Goal: Information Seeking & Learning: Learn about a topic

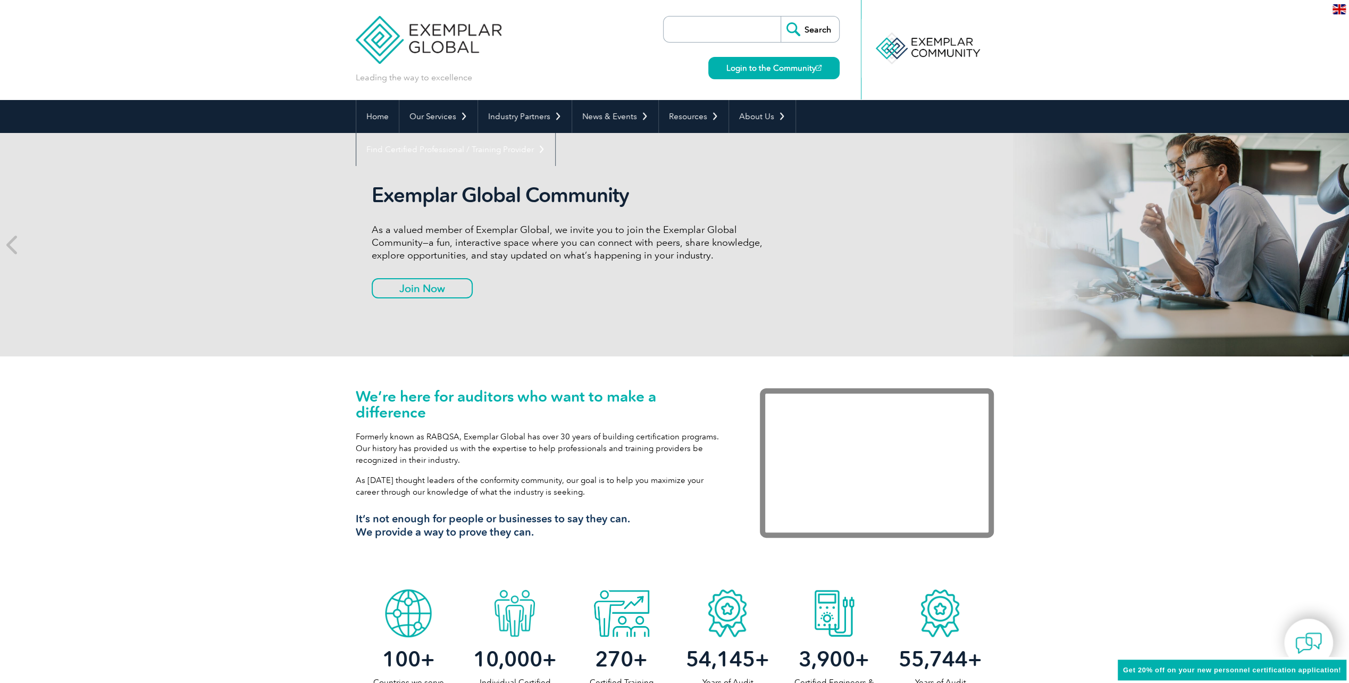
click at [435, 32] on img at bounding box center [429, 32] width 146 height 64
click at [384, 114] on link "Home" at bounding box center [377, 116] width 43 height 33
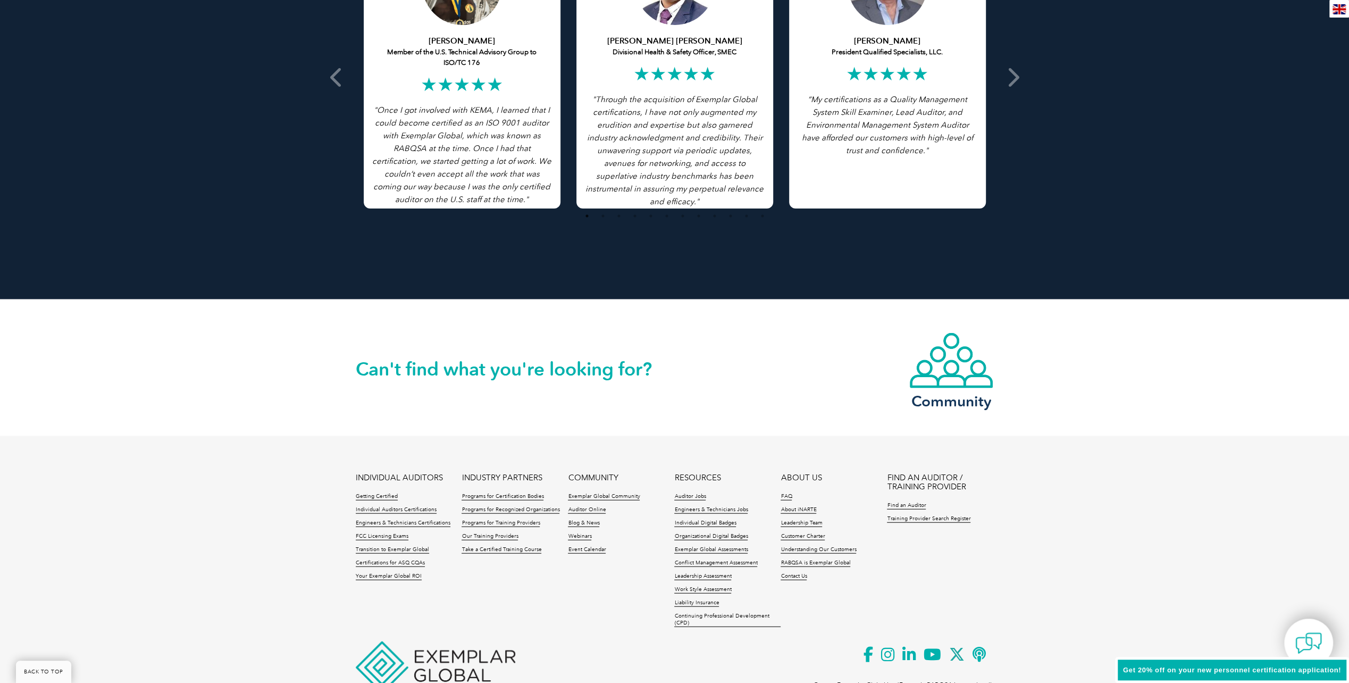
scroll to position [2227, 0]
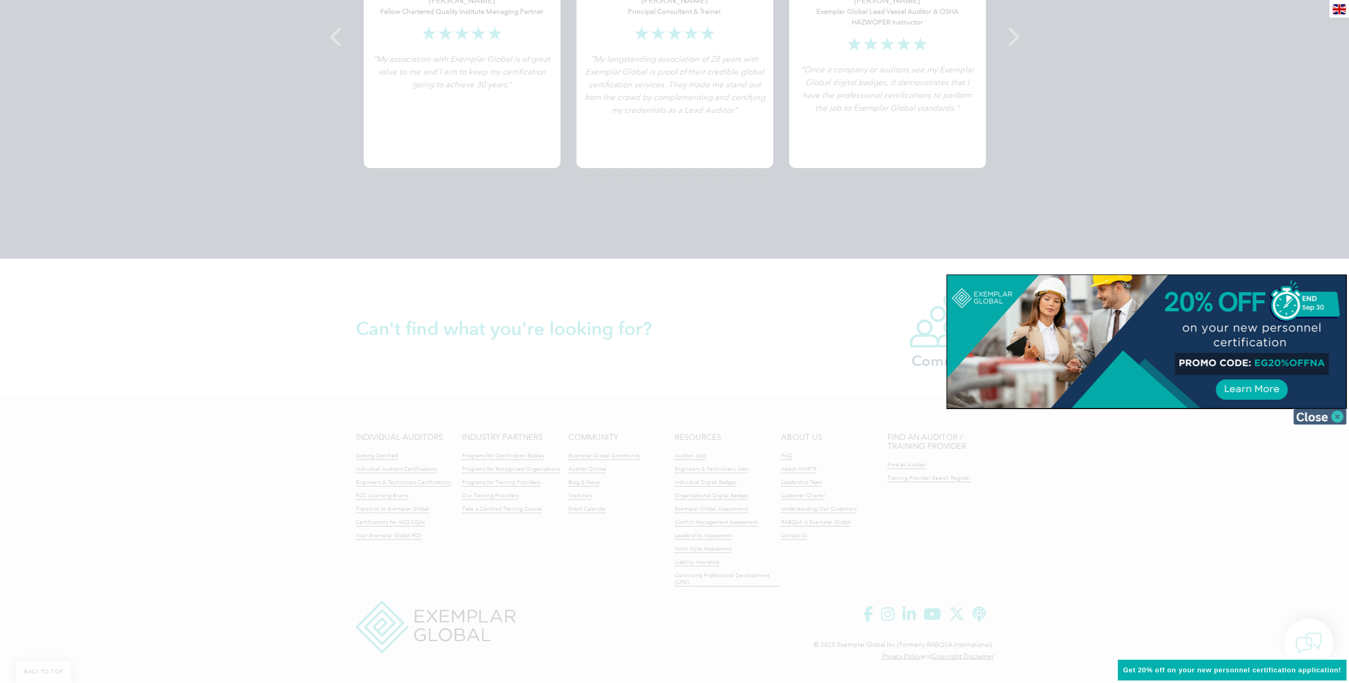
click at [1326, 415] on img at bounding box center [1319, 416] width 53 height 16
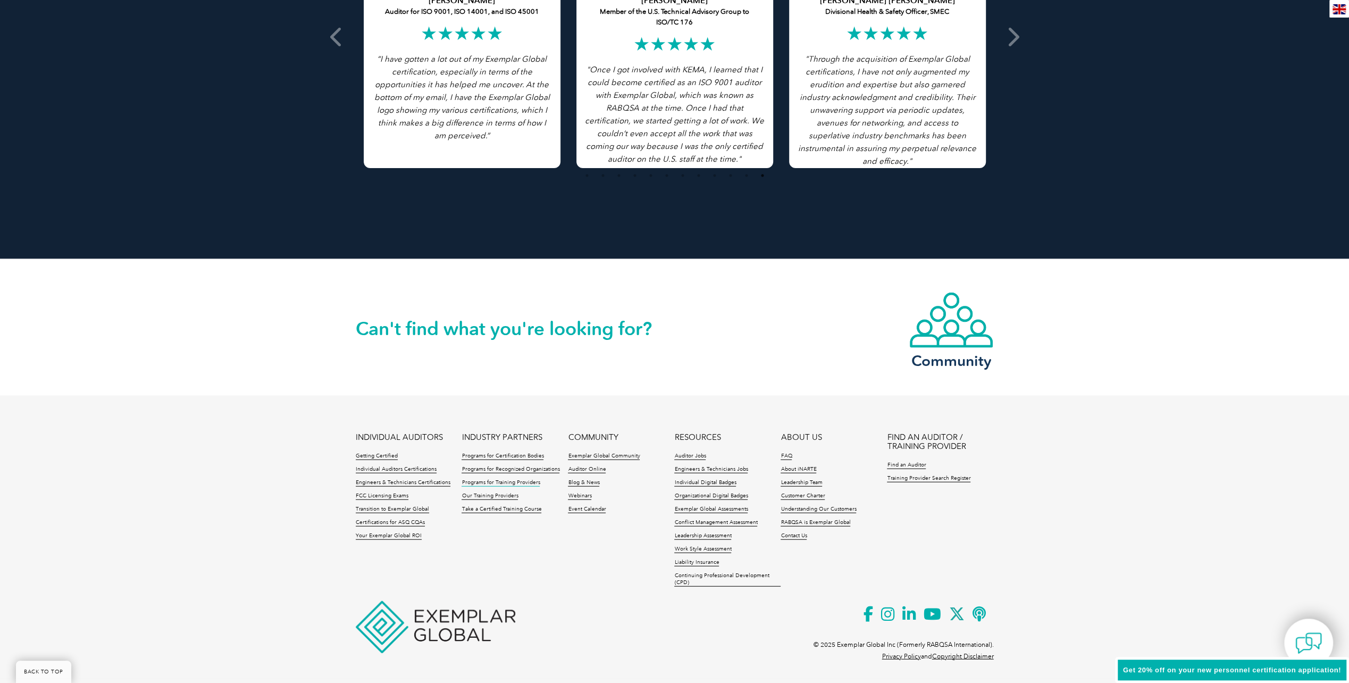
click at [476, 482] on link "Programs for Training Providers" at bounding box center [500, 482] width 78 height 7
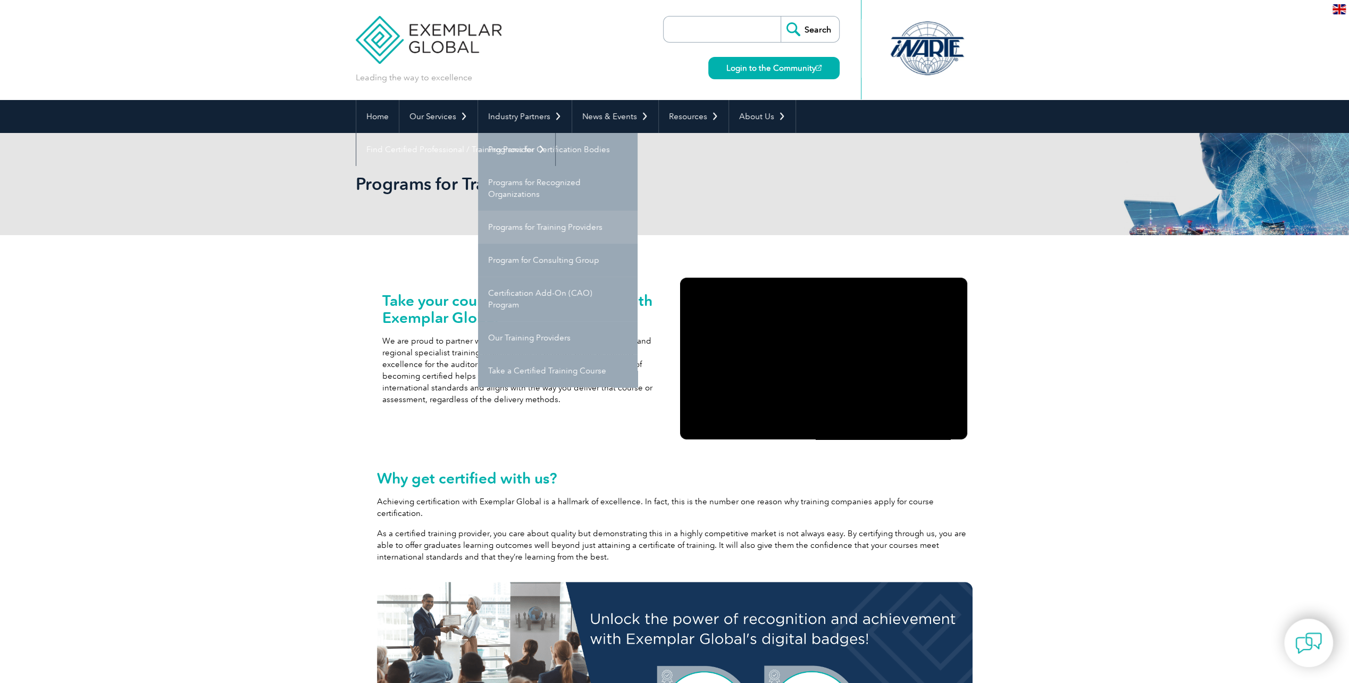
click at [523, 224] on link "Programs for Training Providers" at bounding box center [557, 226] width 159 height 33
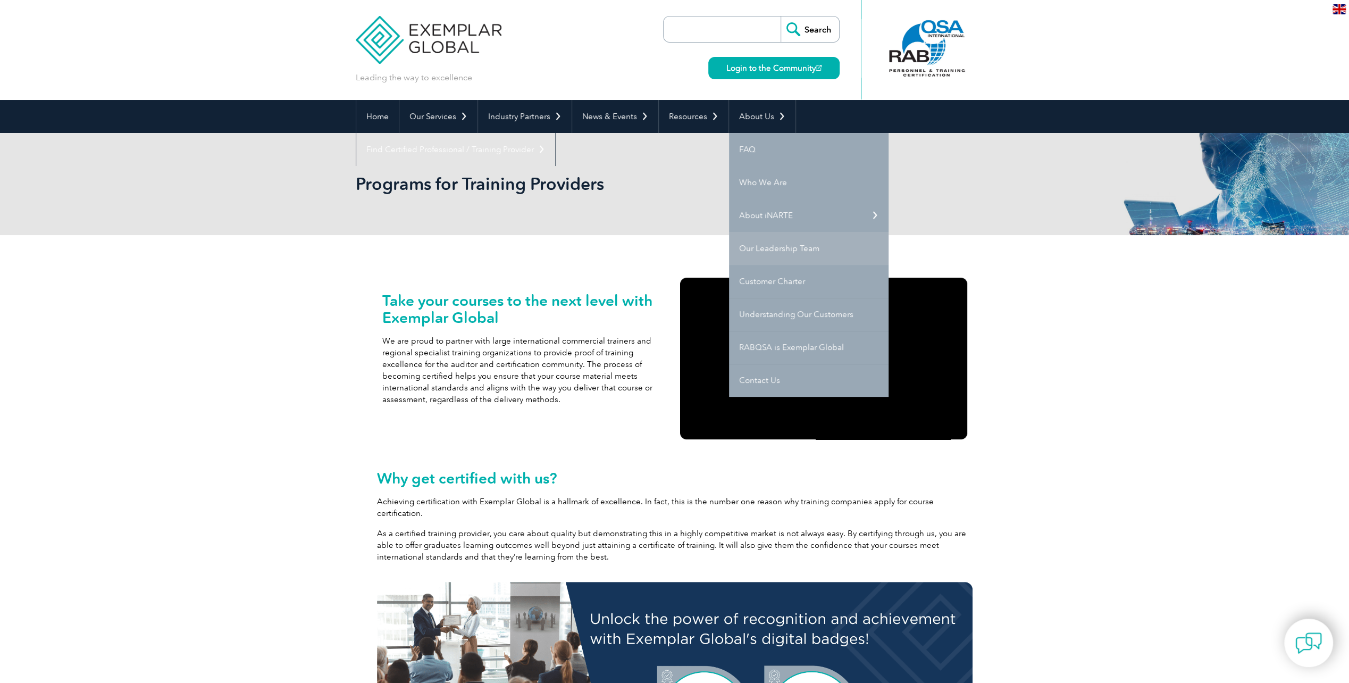
click at [761, 247] on link "Our Leadership Team" at bounding box center [808, 248] width 159 height 33
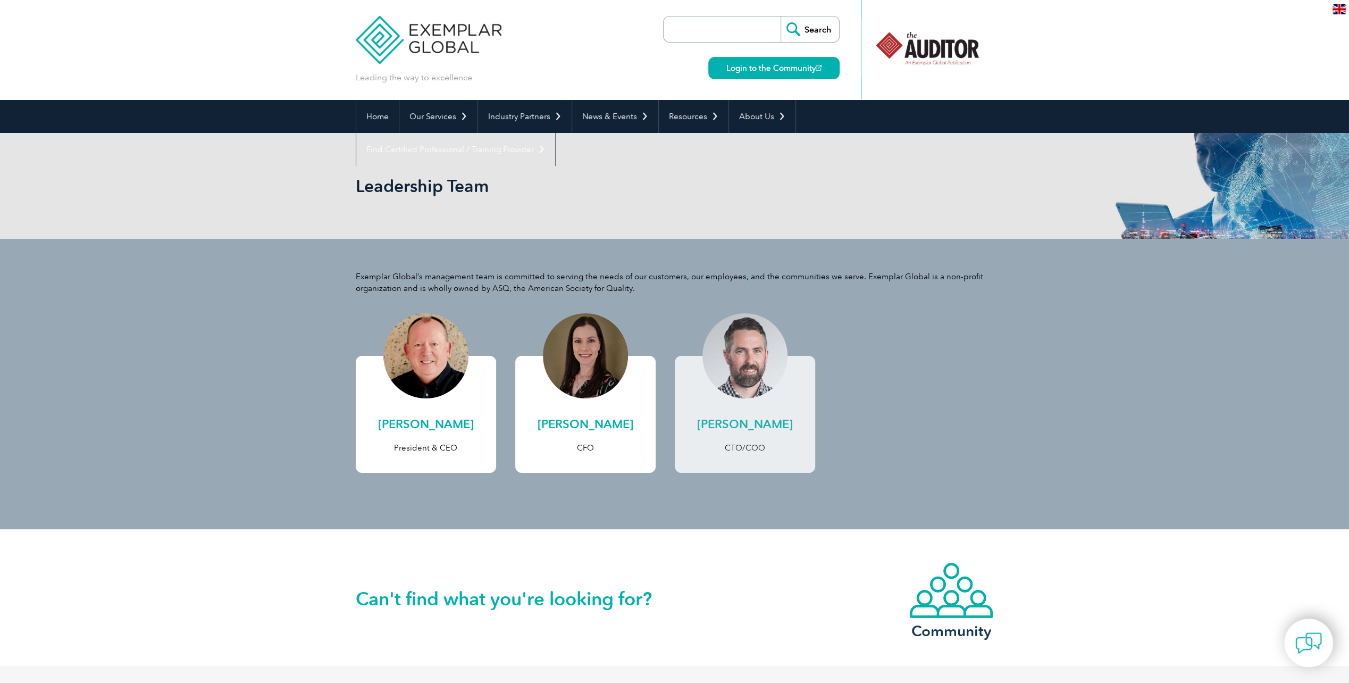
click at [760, 423] on h2 "[PERSON_NAME]" at bounding box center [744, 424] width 119 height 17
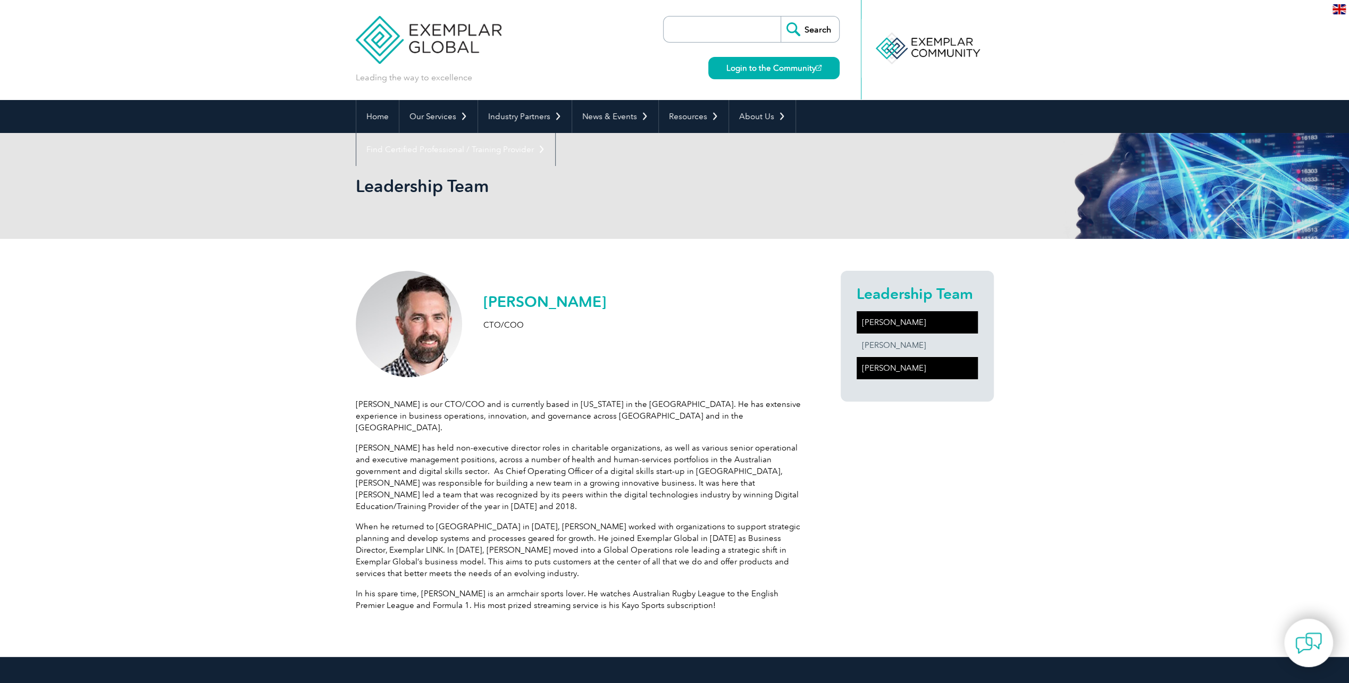
click at [899, 322] on link "[PERSON_NAME]" at bounding box center [916, 322] width 121 height 22
